Goal: Browse casually

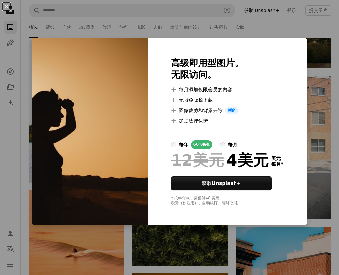
scroll to position [22844, 0]
click at [156, 245] on div "An X shape 高级即用型图片。 无限访问。 A plus sign 每月添加仅限会员的内容 A plus sign 无限免版税下载 A plus si…" at bounding box center [169, 137] width 339 height 275
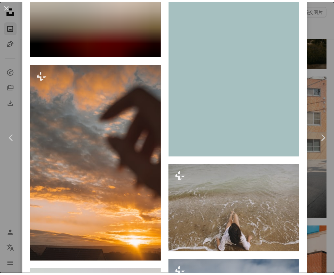
scroll to position [4348, 0]
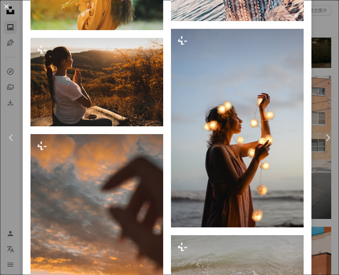
click at [6, 6] on button "An X shape" at bounding box center [7, 7] width 8 height 8
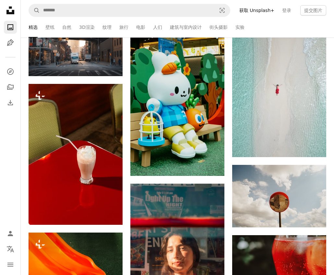
scroll to position [24076, 0]
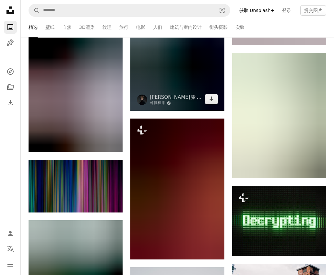
scroll to position [31431, 0]
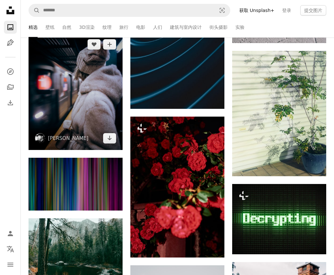
click at [74, 100] on img at bounding box center [76, 92] width 94 height 118
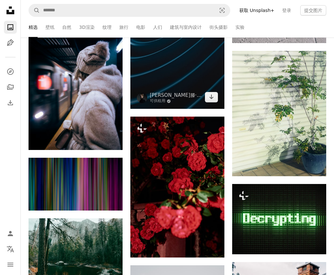
click at [182, 75] on img at bounding box center [177, 38] width 94 height 141
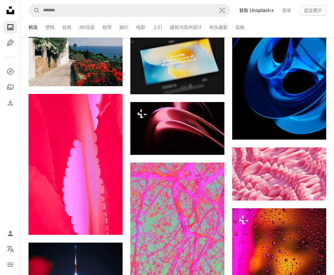
scroll to position [32760, 0]
